Goal: Information Seeking & Learning: Understand process/instructions

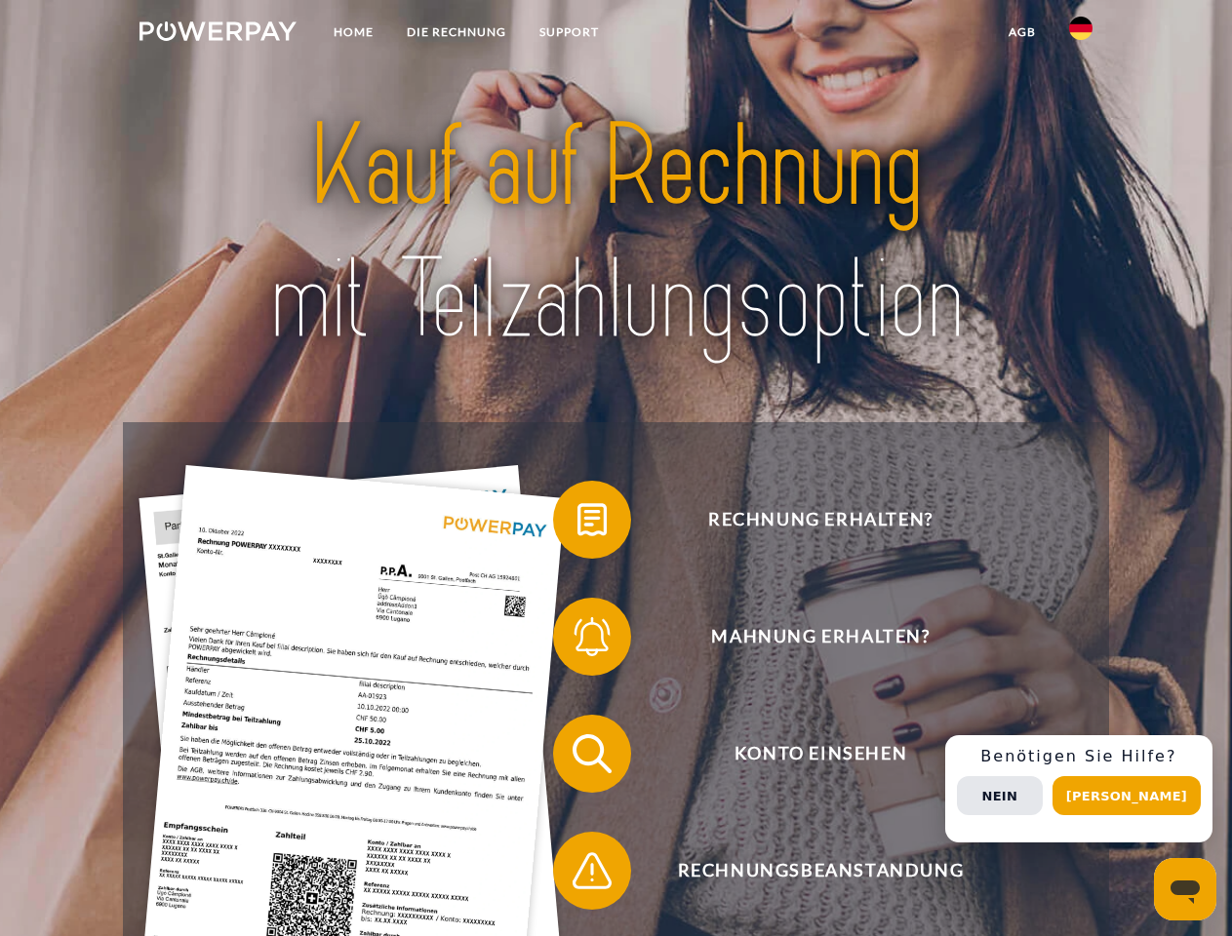
click at [218, 34] on img at bounding box center [217, 31] width 157 height 20
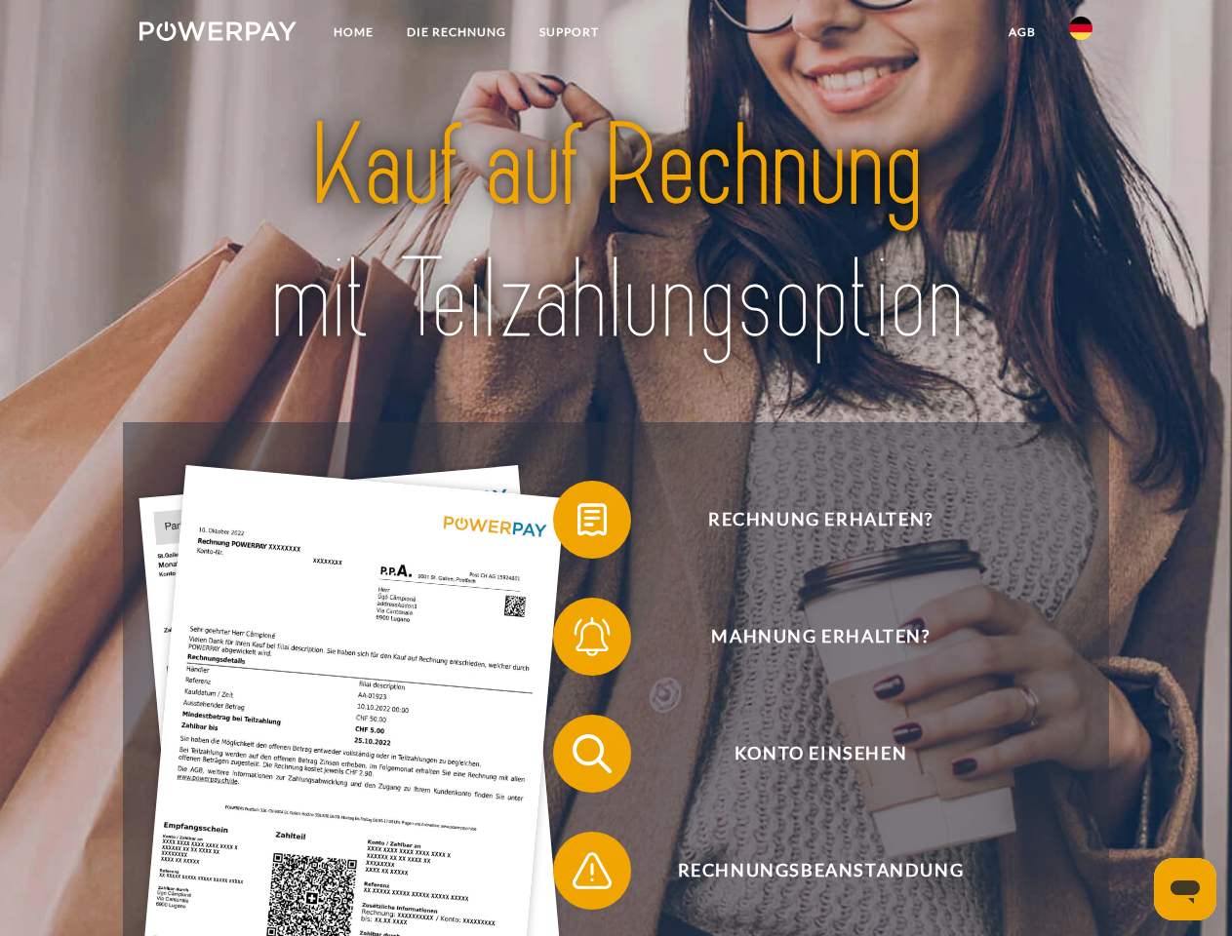
click at [1081, 34] on img at bounding box center [1080, 28] width 23 height 23
click at [1021, 32] on link "agb" at bounding box center [1022, 32] width 60 height 35
click at [577, 524] on span at bounding box center [563, 520] width 98 height 98
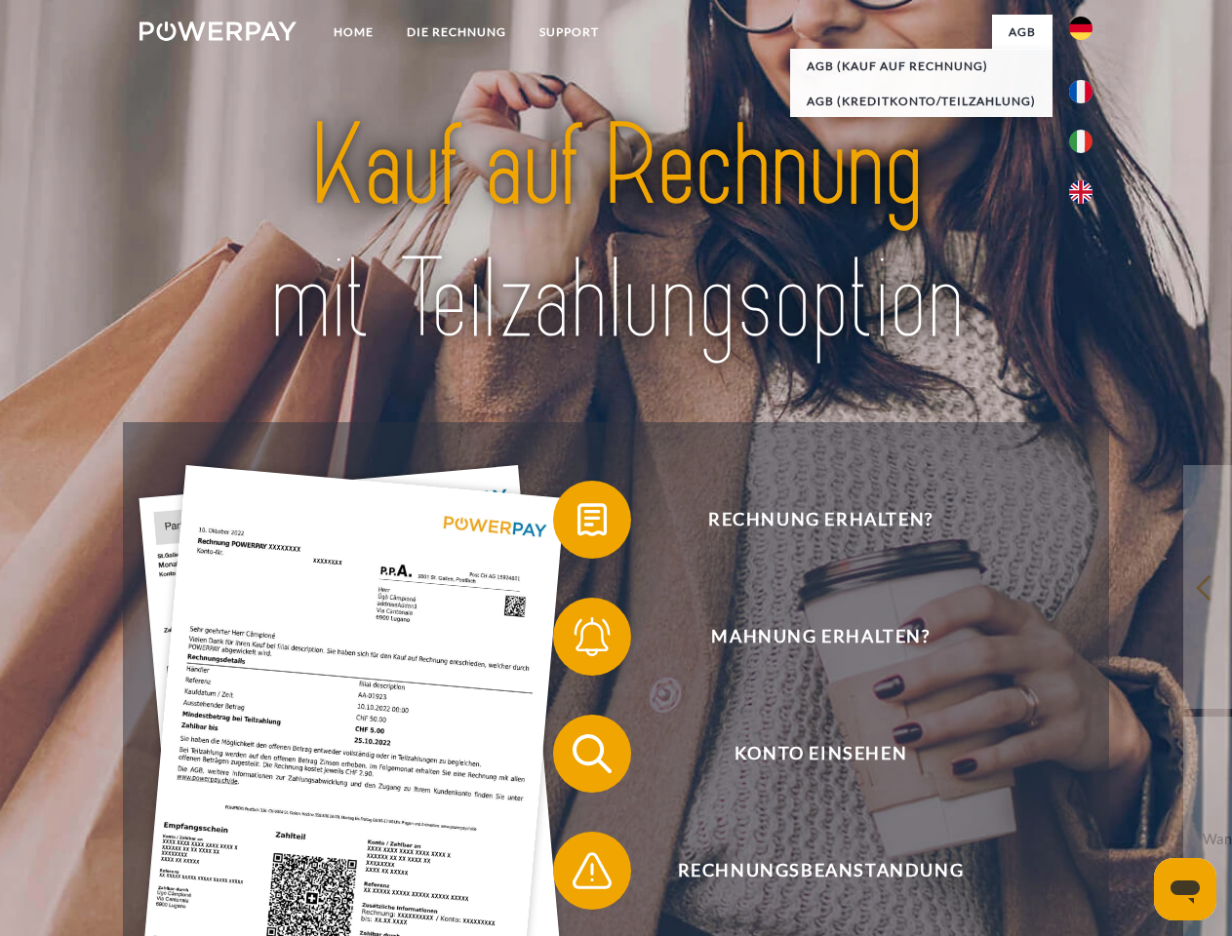
click at [577, 641] on span at bounding box center [563, 637] width 98 height 98
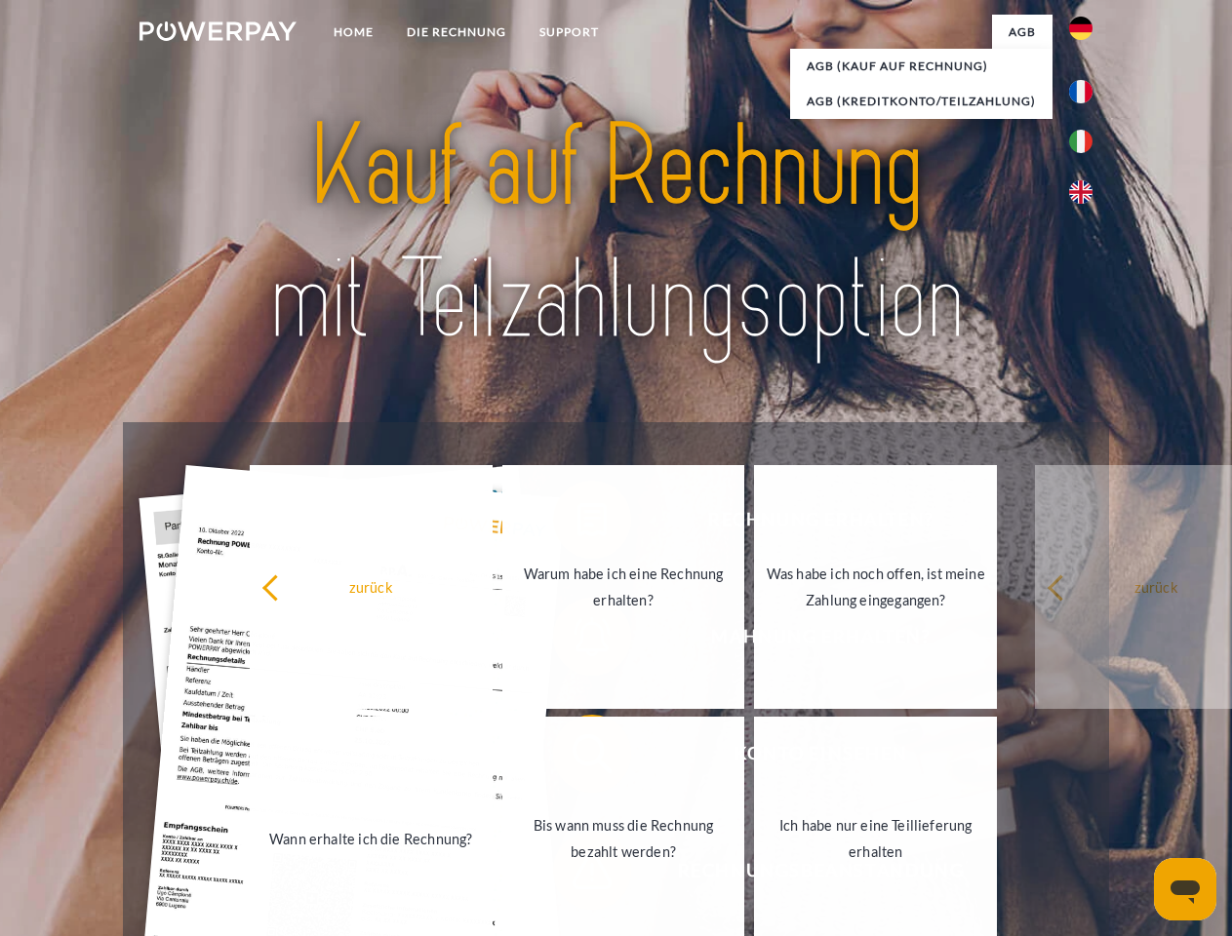
click at [577, 758] on link "Bis wann muss die Rechnung bezahlt werden?" at bounding box center [623, 839] width 243 height 244
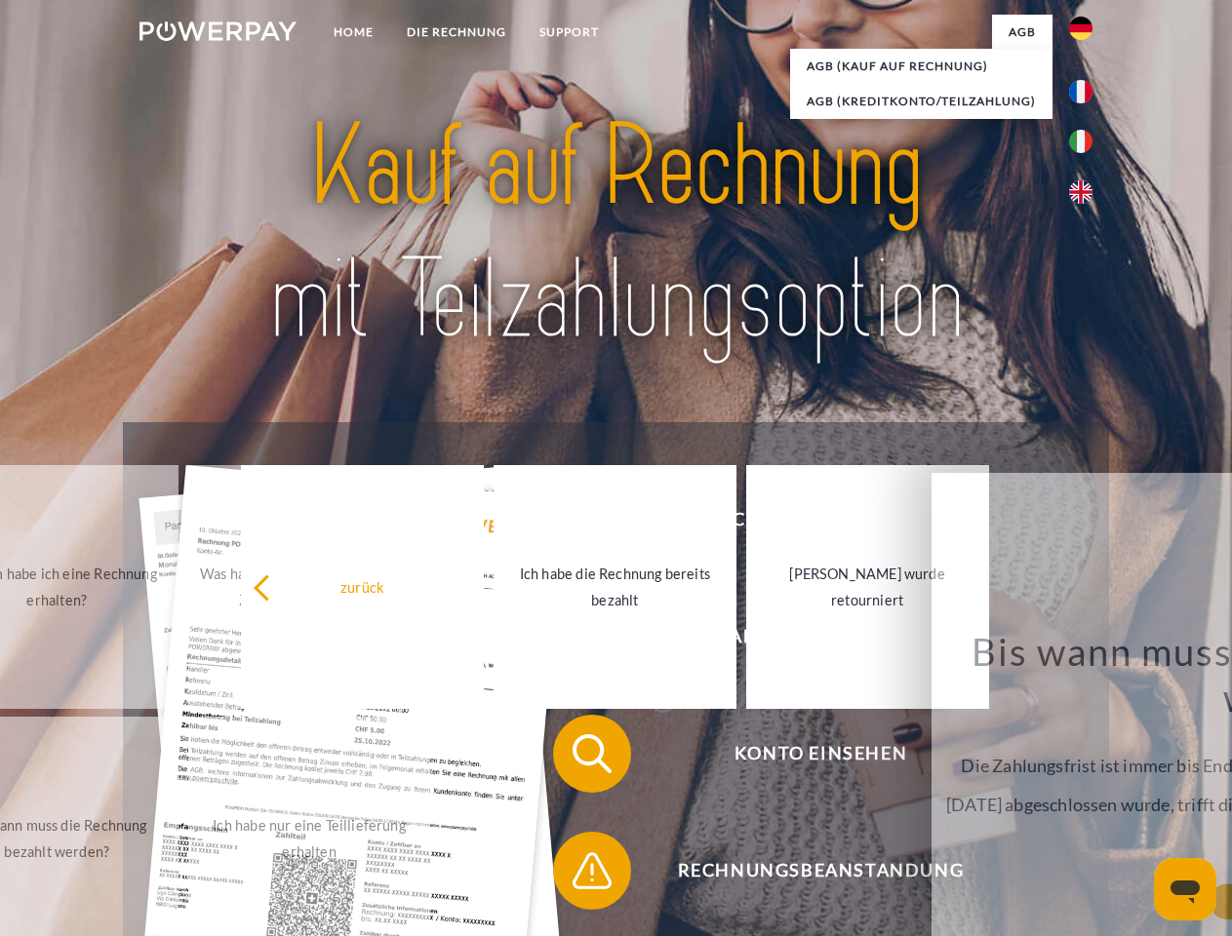
click at [577, 875] on span at bounding box center [563, 871] width 98 height 98
click at [1086, 789] on div "Rechnung erhalten? Mahnung erhalten? Konto einsehen" at bounding box center [615, 812] width 985 height 780
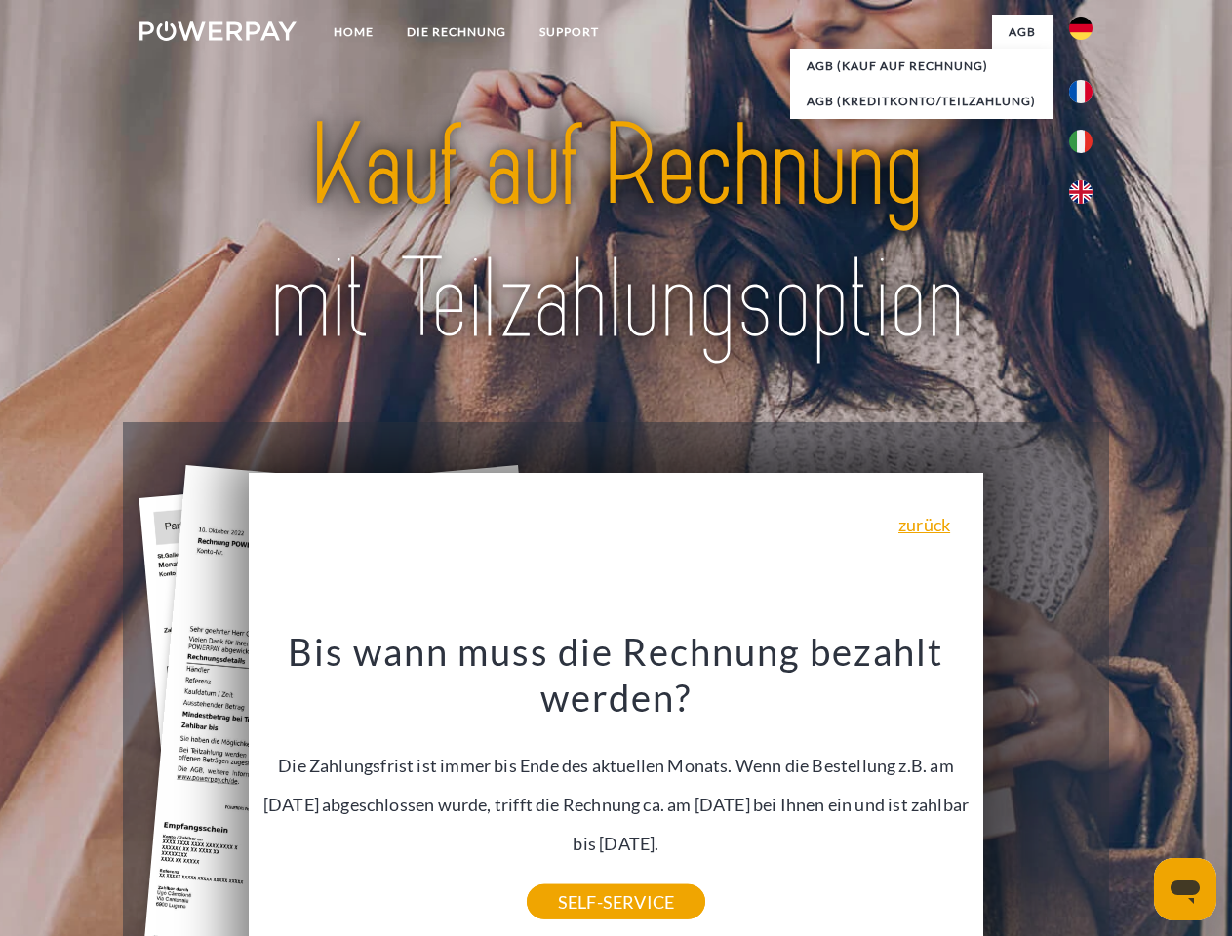
click at [1038, 793] on span "Konto einsehen" at bounding box center [820, 754] width 478 height 78
click at [1133, 796] on header "Home DIE RECHNUNG SUPPORT" at bounding box center [616, 673] width 1232 height 1347
